Goal: Navigation & Orientation: Find specific page/section

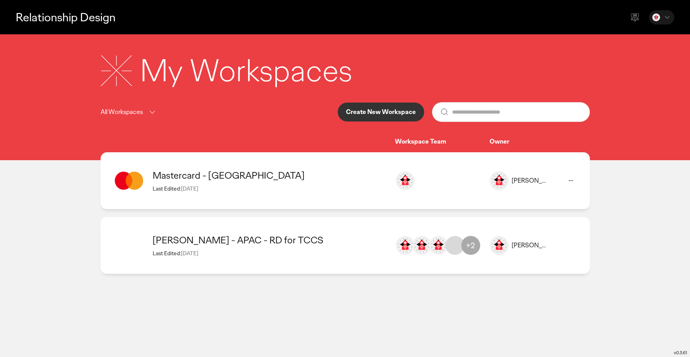
click at [305, 179] on div "Mastercard - [GEOGRAPHIC_DATA]" at bounding box center [270, 175] width 234 height 12
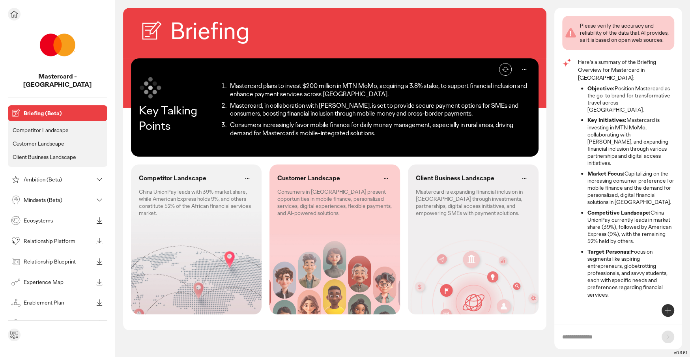
click at [53, 127] on p "Competitor Landscape" at bounding box center [41, 130] width 56 height 7
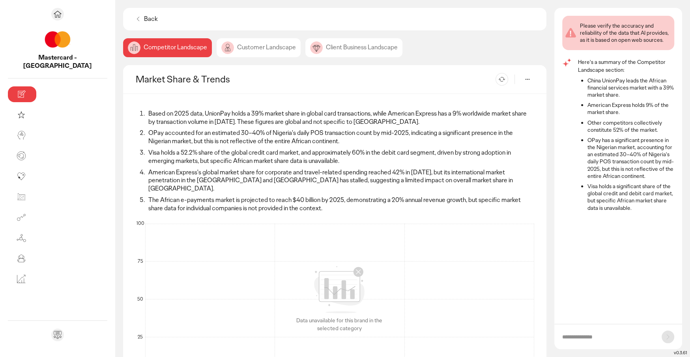
click at [217, 48] on div "Customer Landscape" at bounding box center [259, 47] width 84 height 19
